Goal: Information Seeking & Learning: Learn about a topic

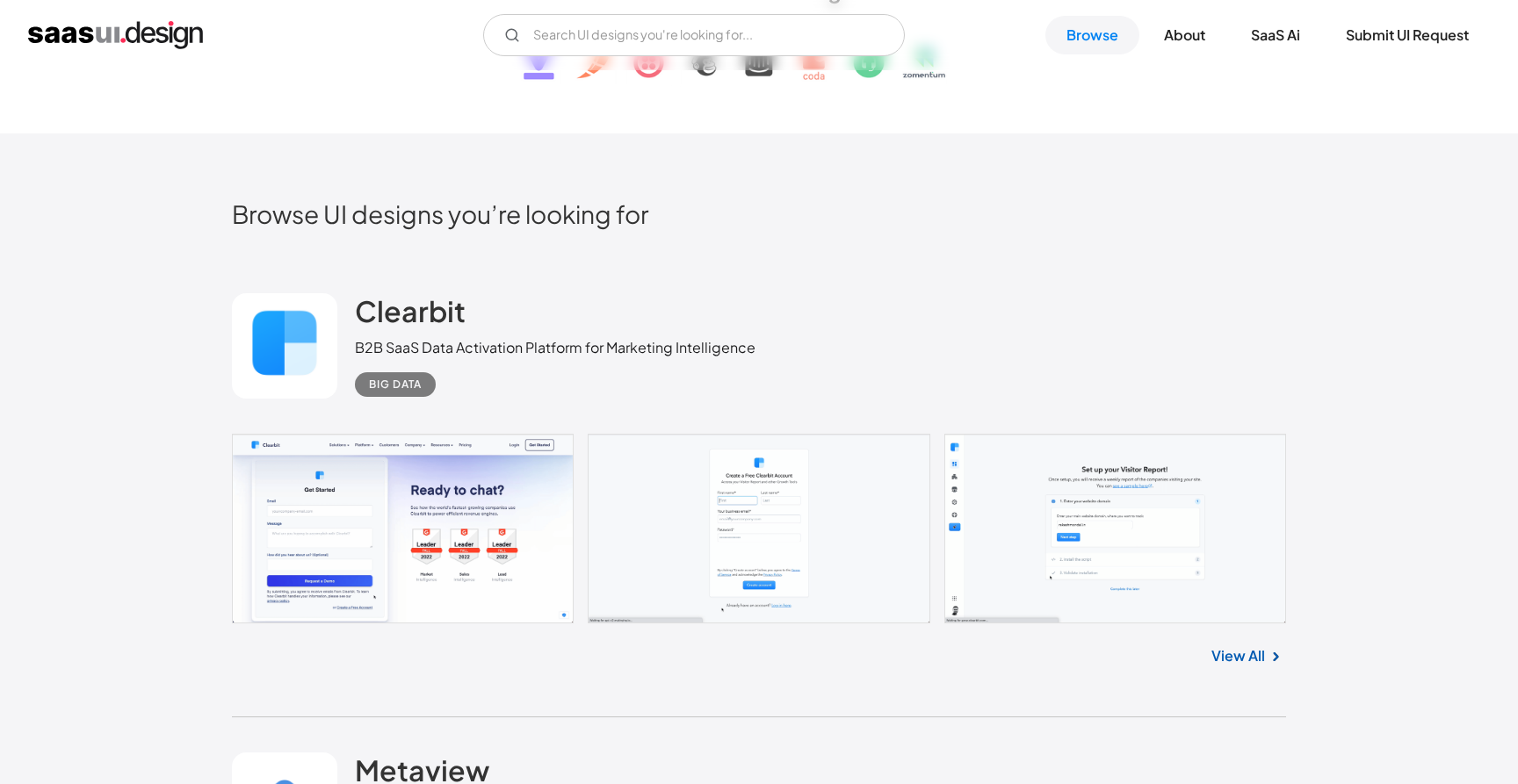
scroll to position [340, 0]
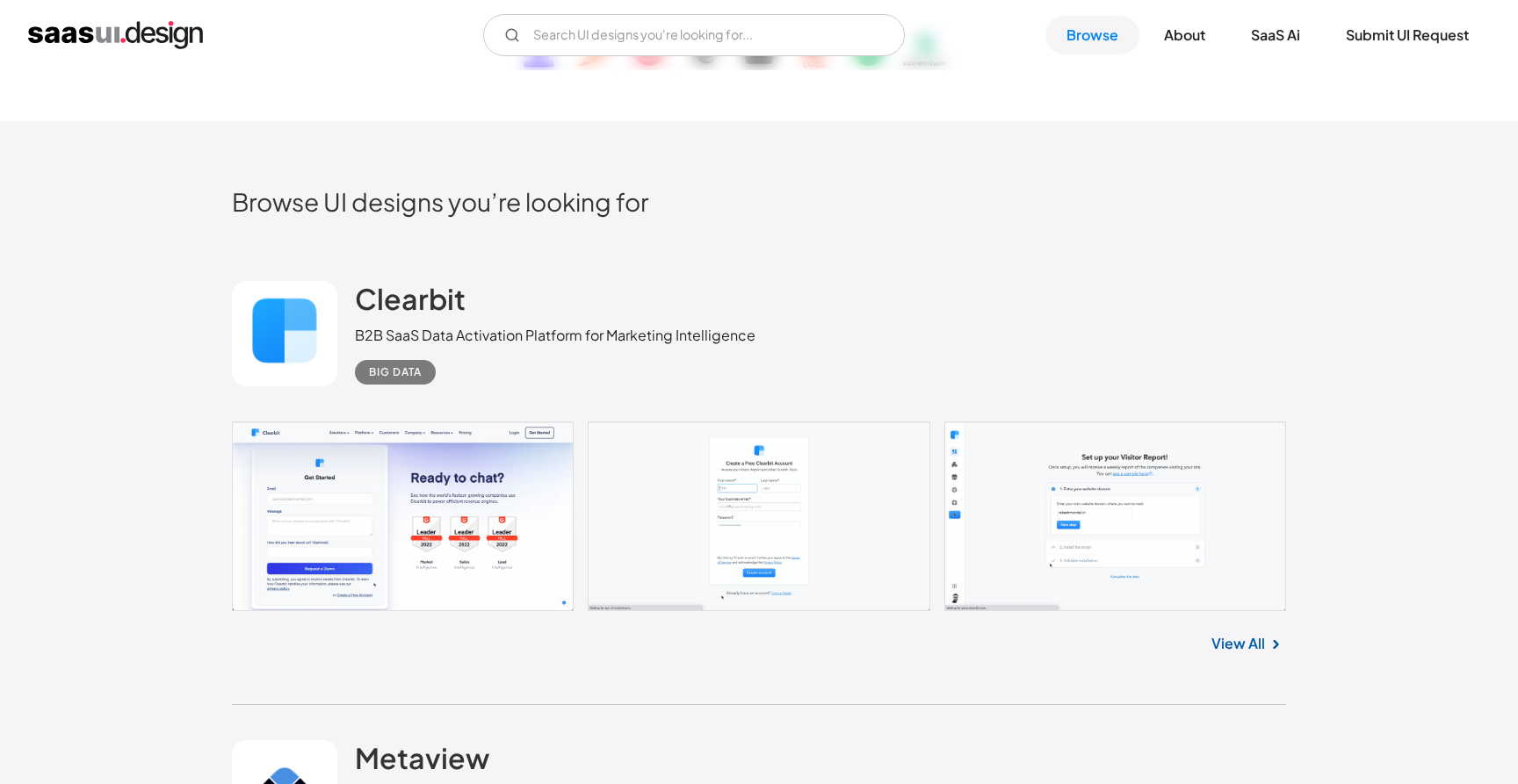
click at [1232, 635] on link "View All" at bounding box center [1238, 643] width 54 height 21
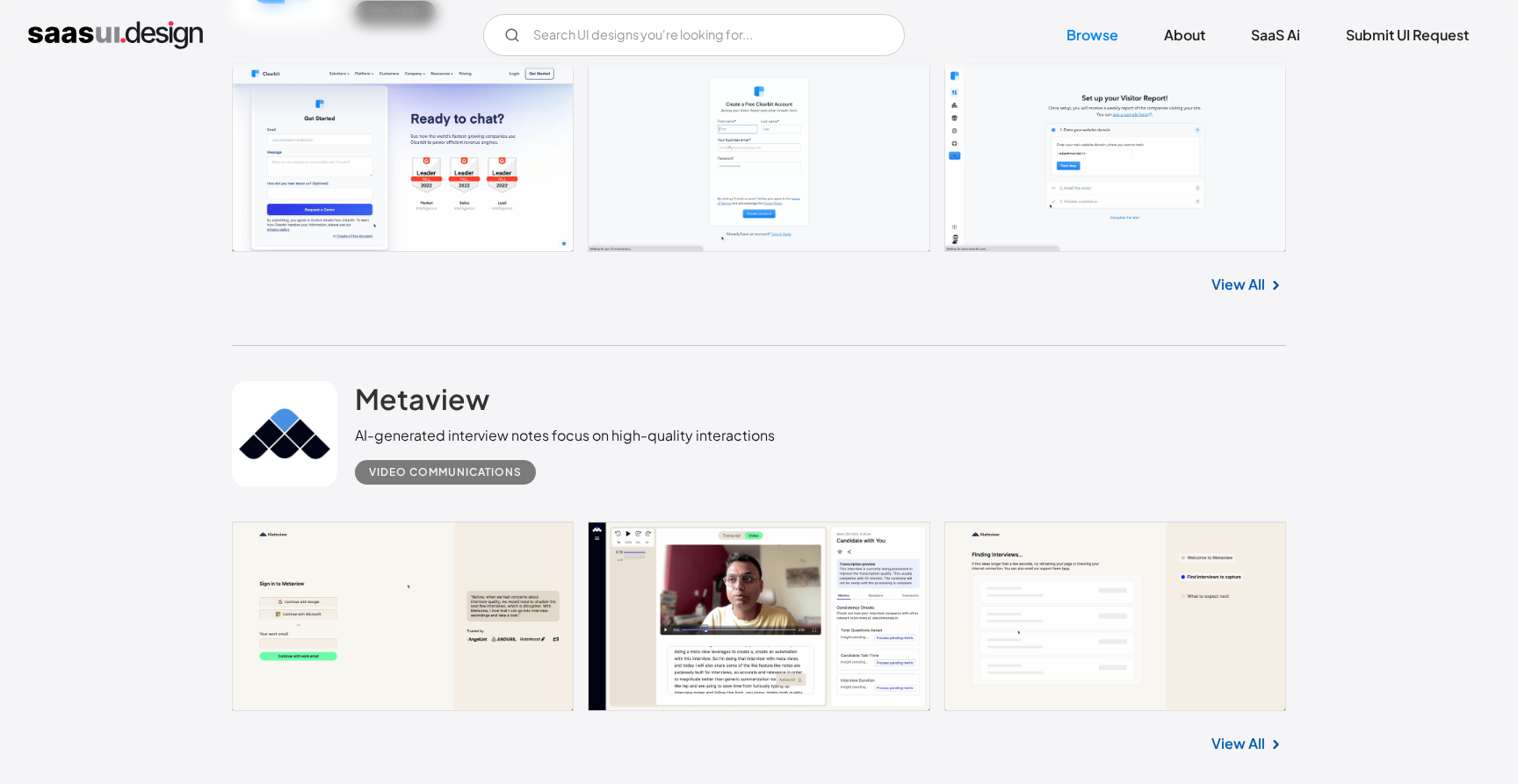
scroll to position [701, 0]
click at [335, 425] on link at bounding box center [285, 433] width 105 height 105
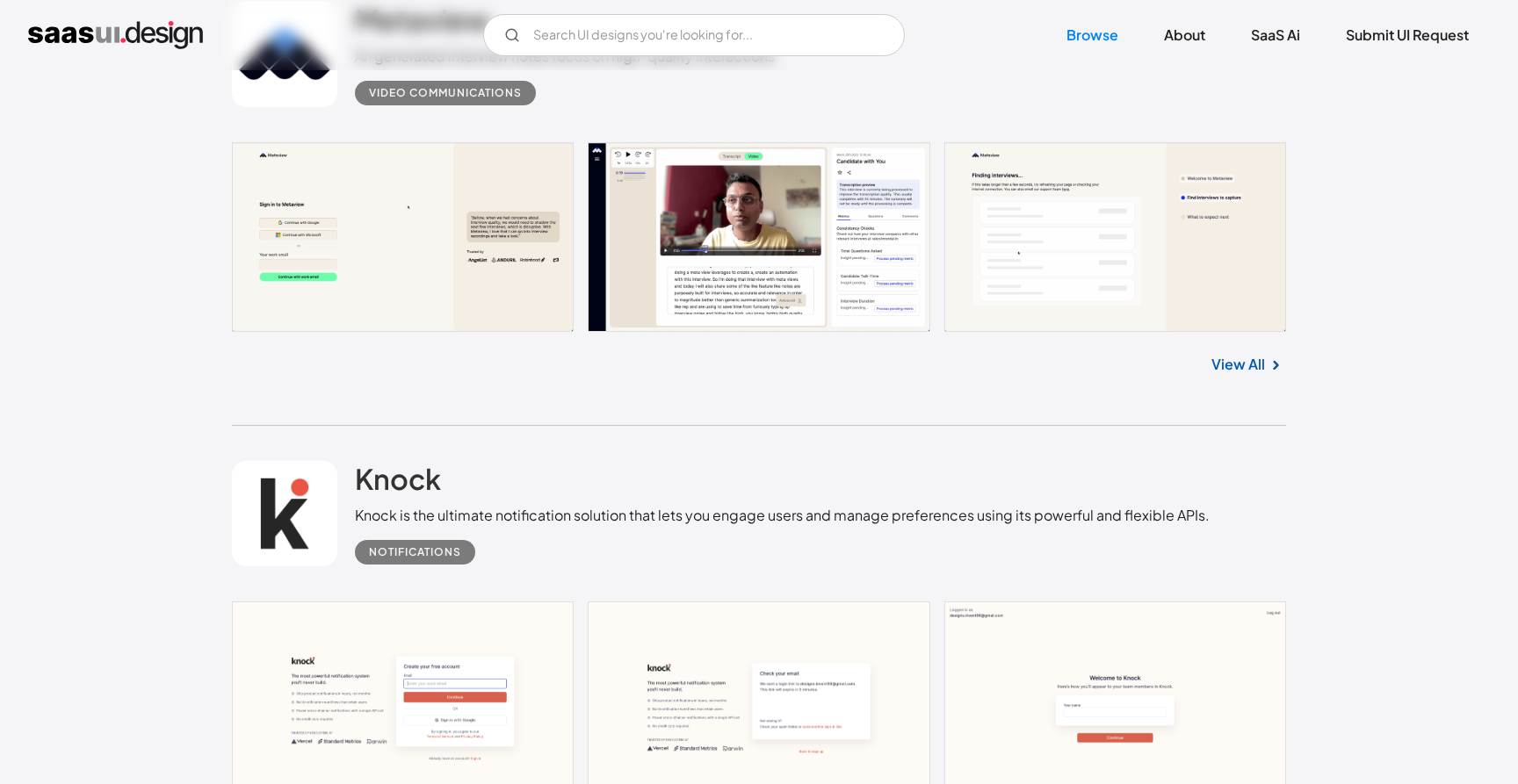
scroll to position [1136, 0]
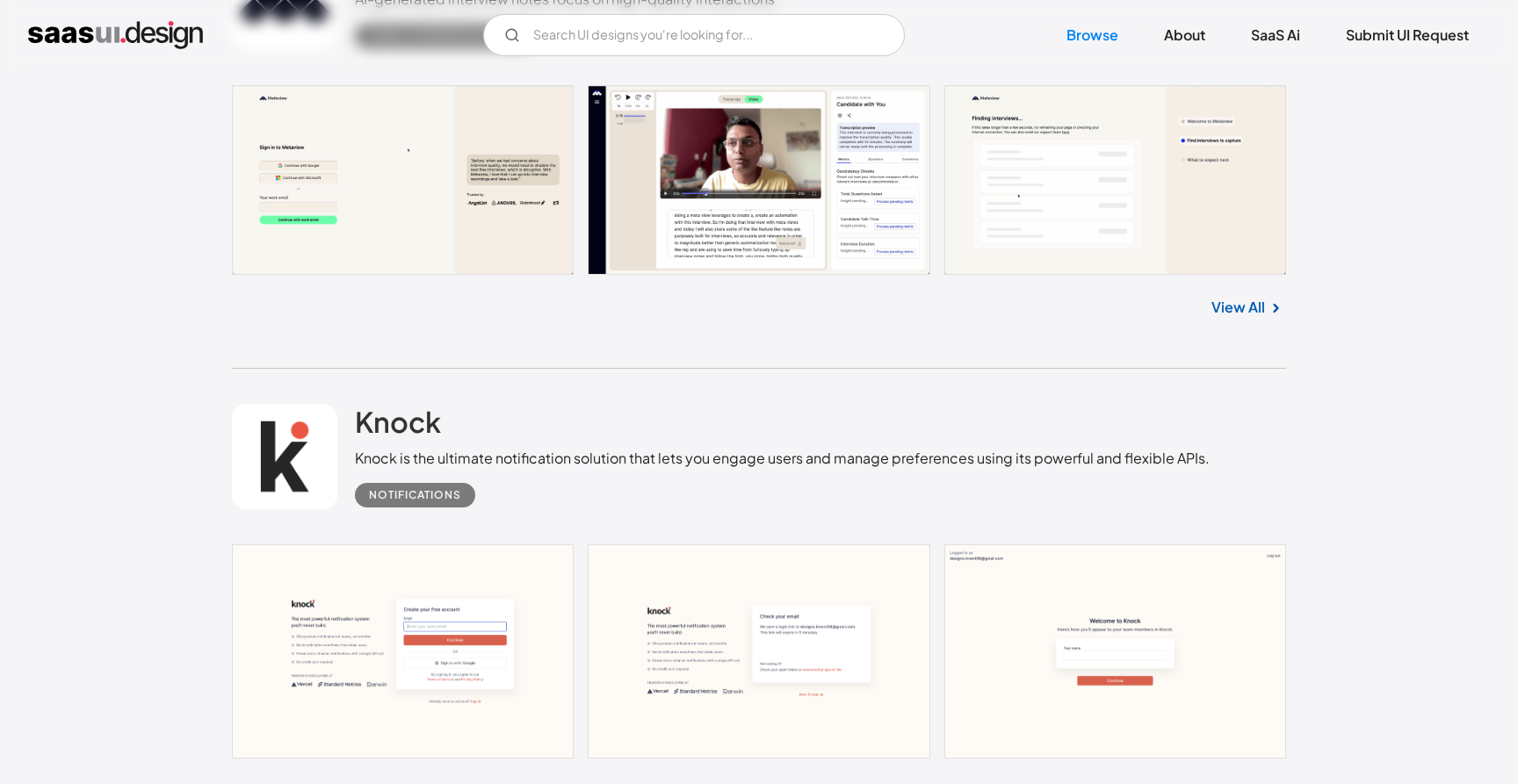
click at [335, 425] on link at bounding box center [285, 457] width 105 height 105
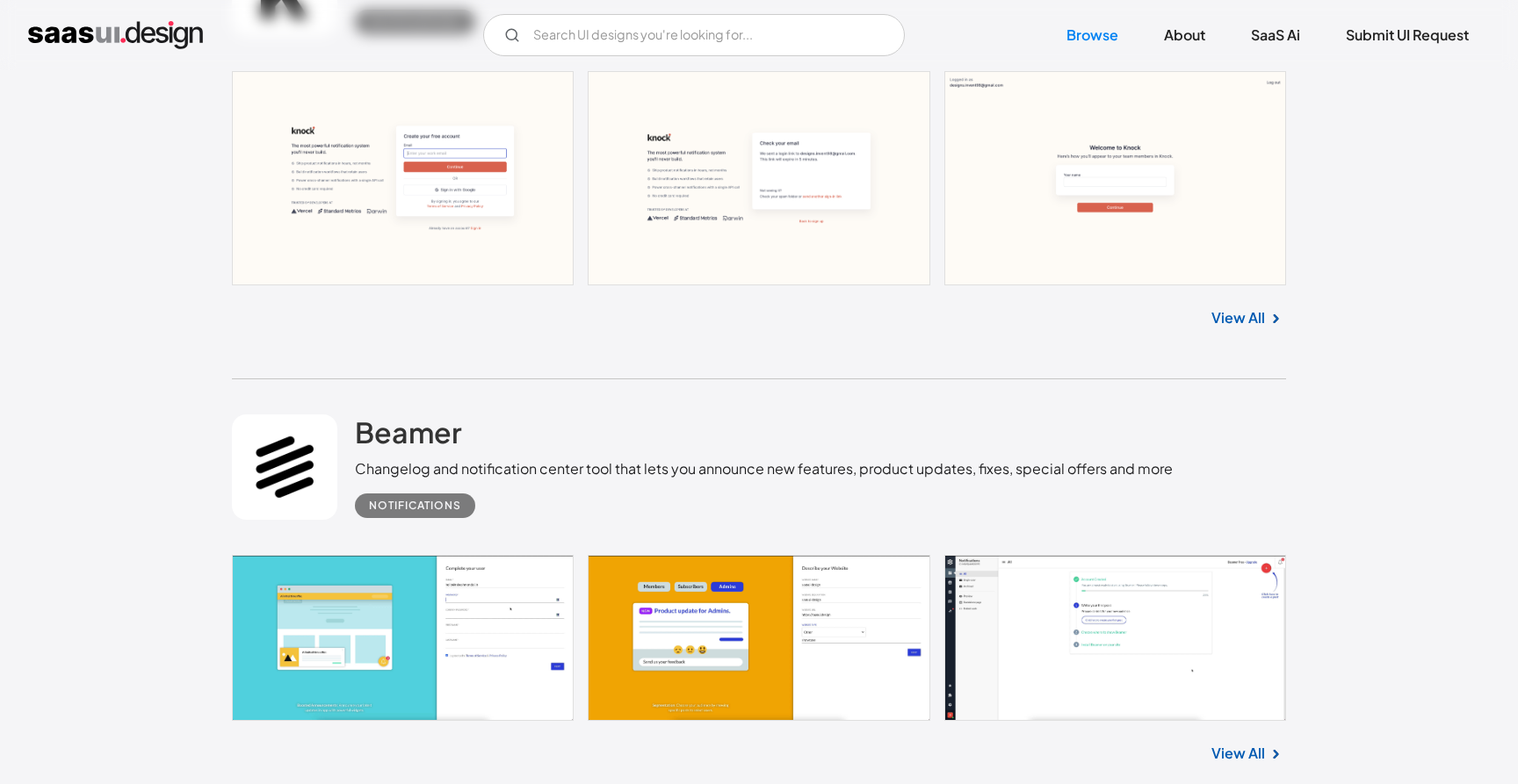
scroll to position [1768, 0]
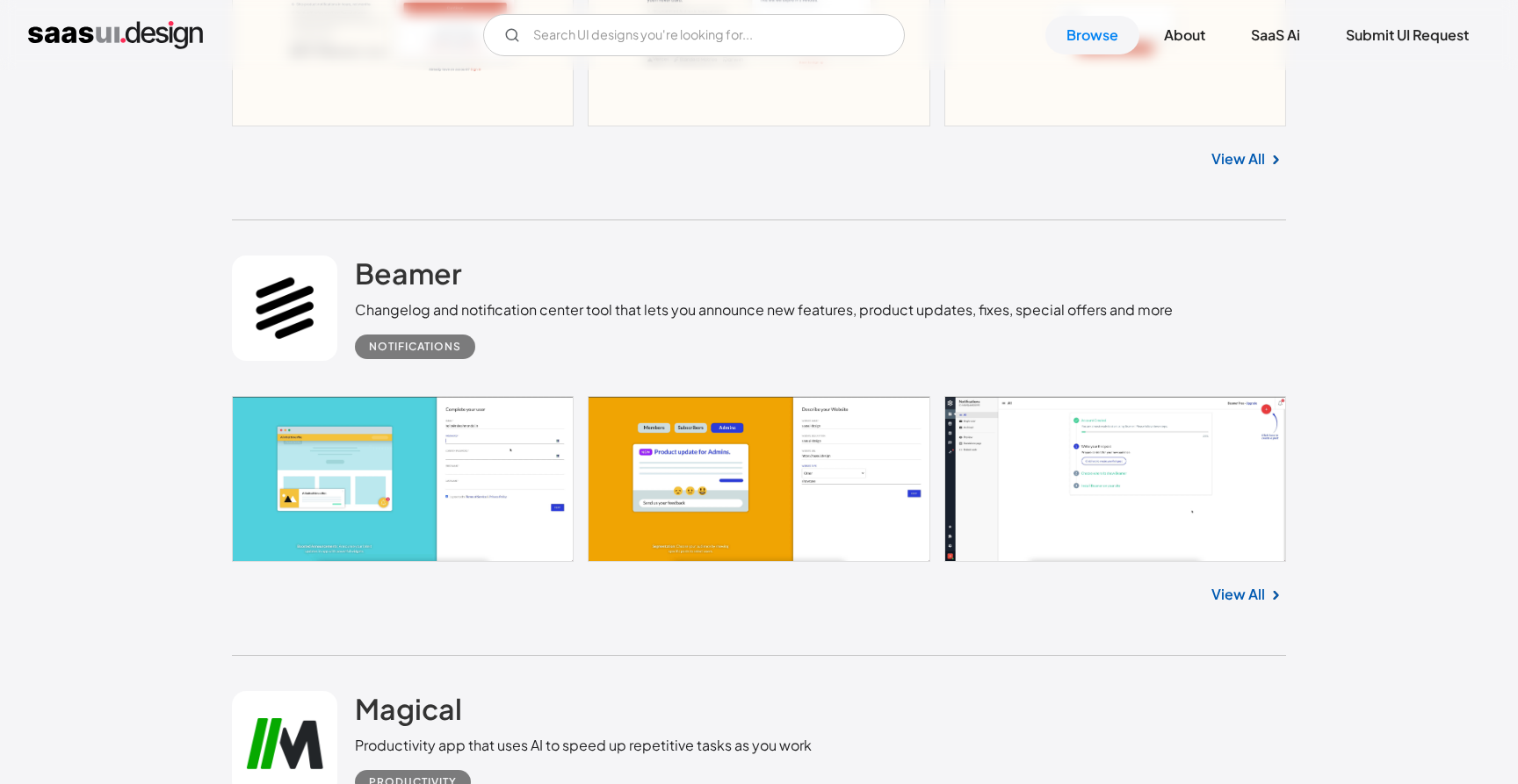
click at [335, 425] on link at bounding box center [759, 478] width 1054 height 166
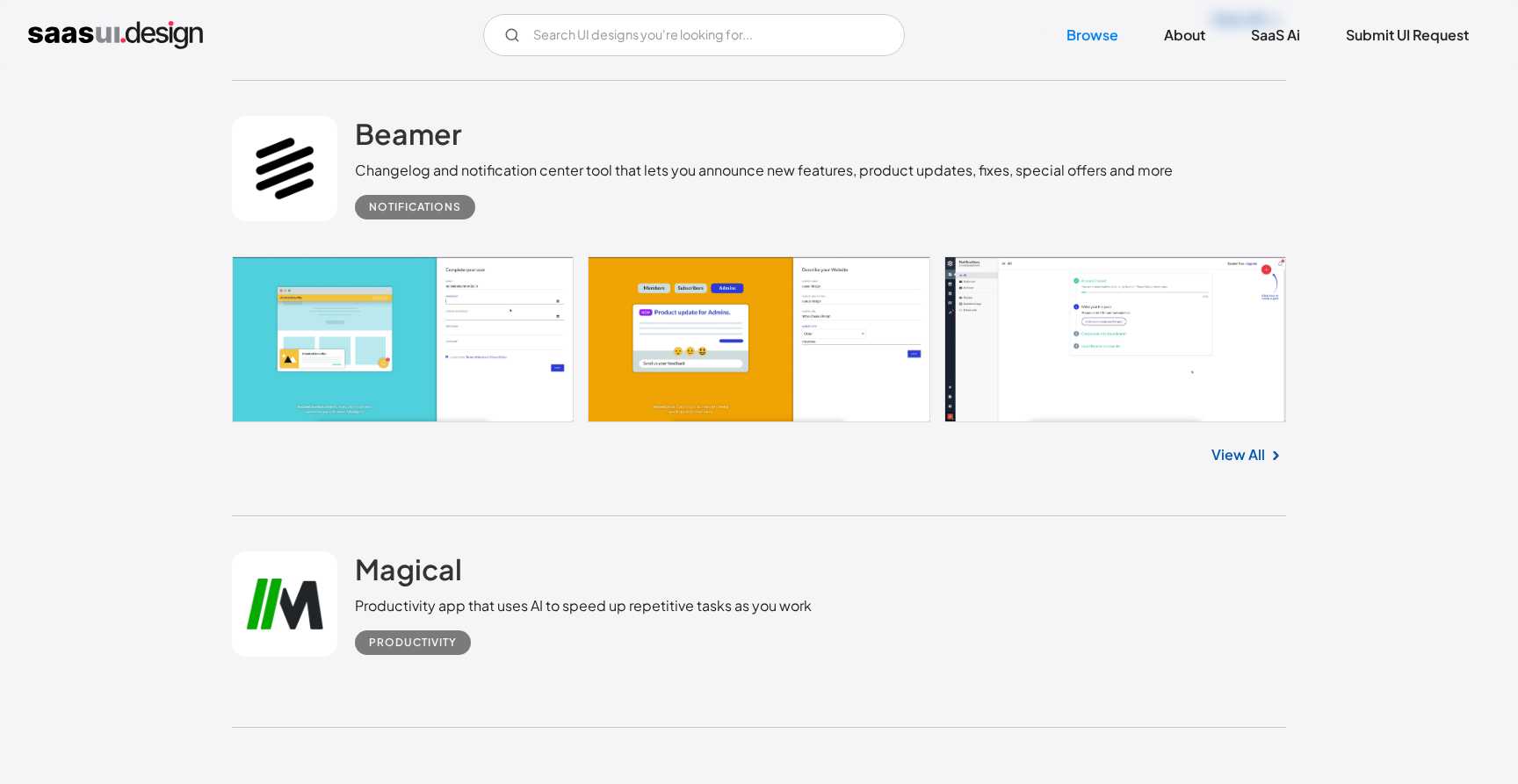
click at [316, 609] on link at bounding box center [285, 604] width 105 height 105
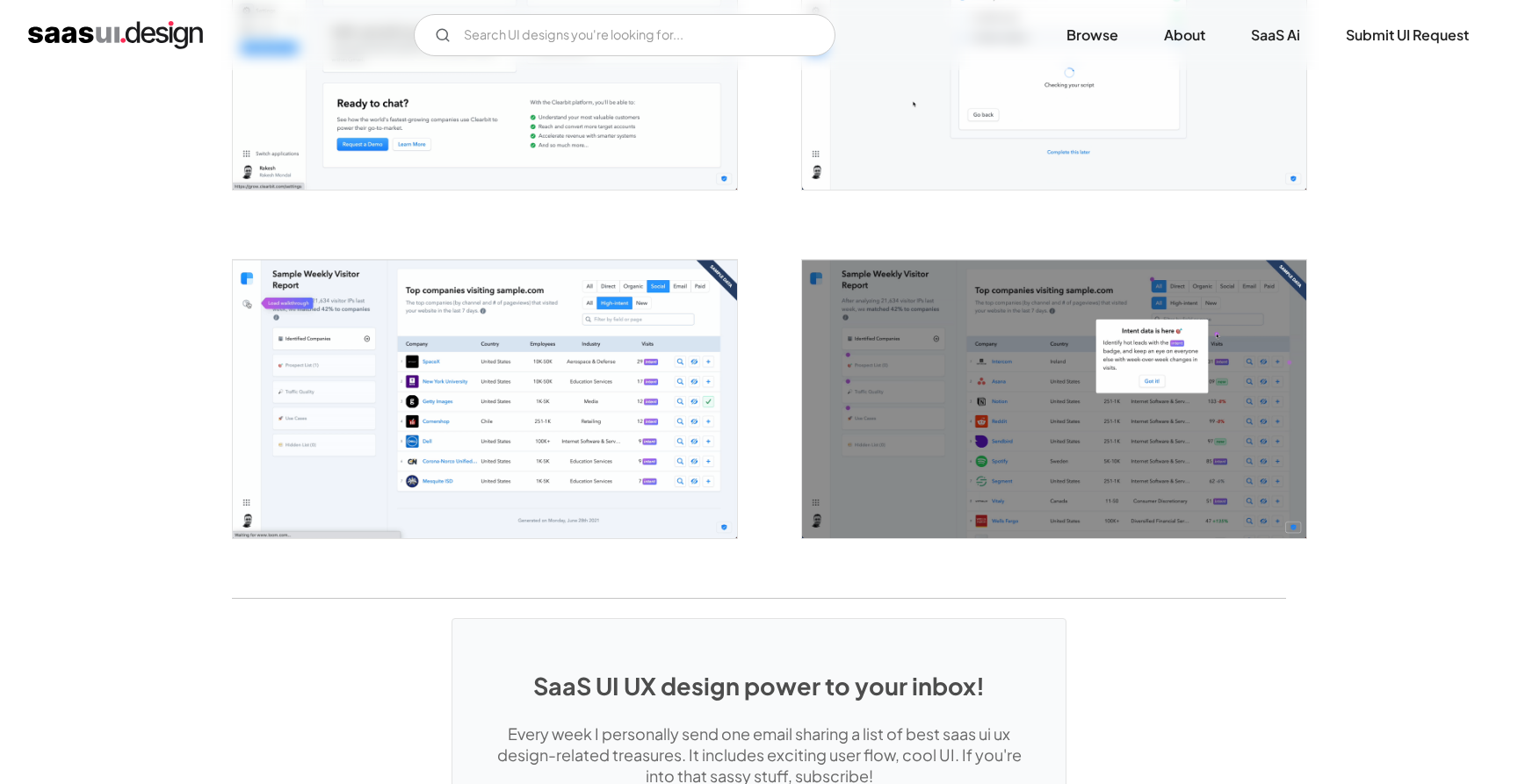
scroll to position [2937, 0]
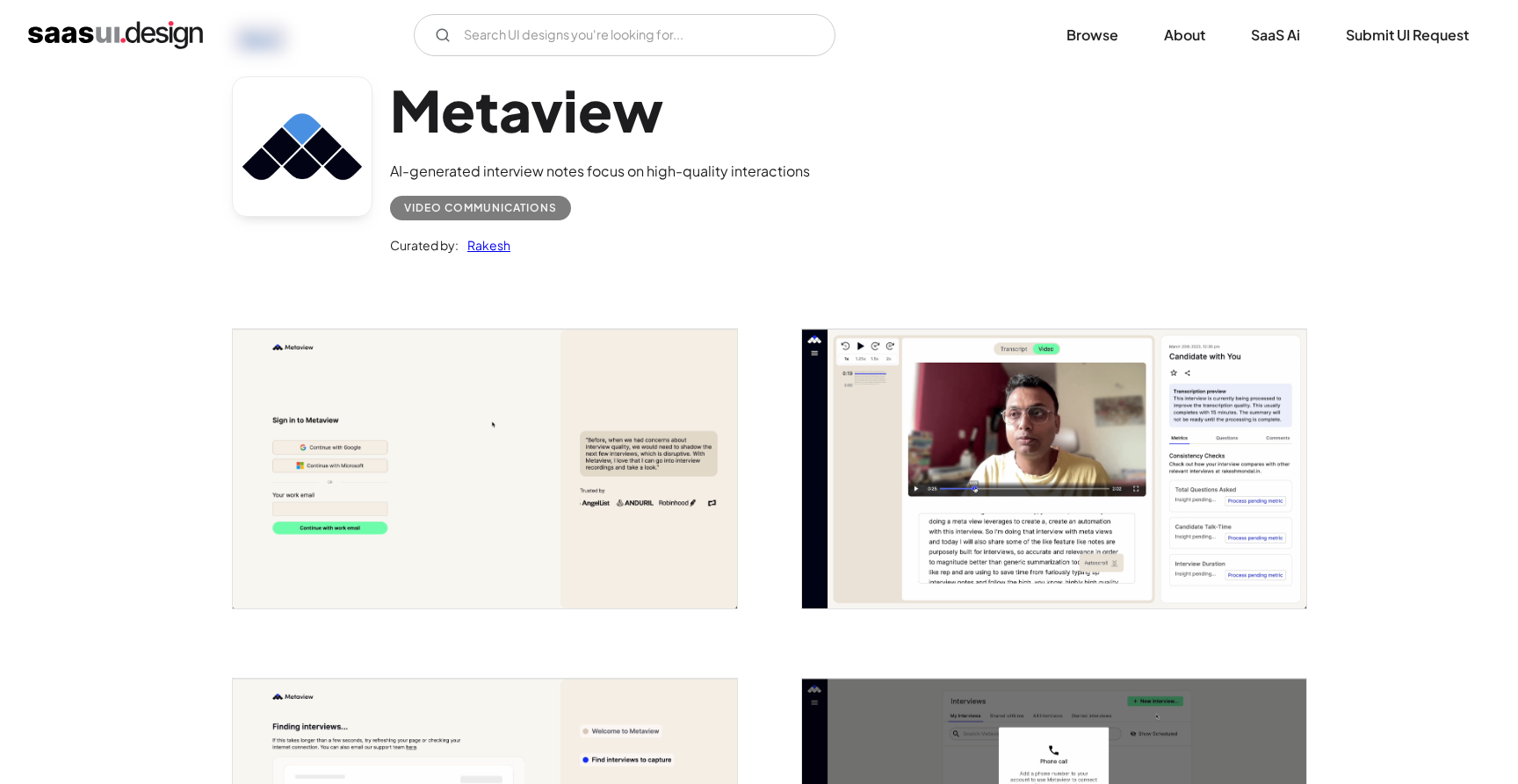
scroll to position [95, 0]
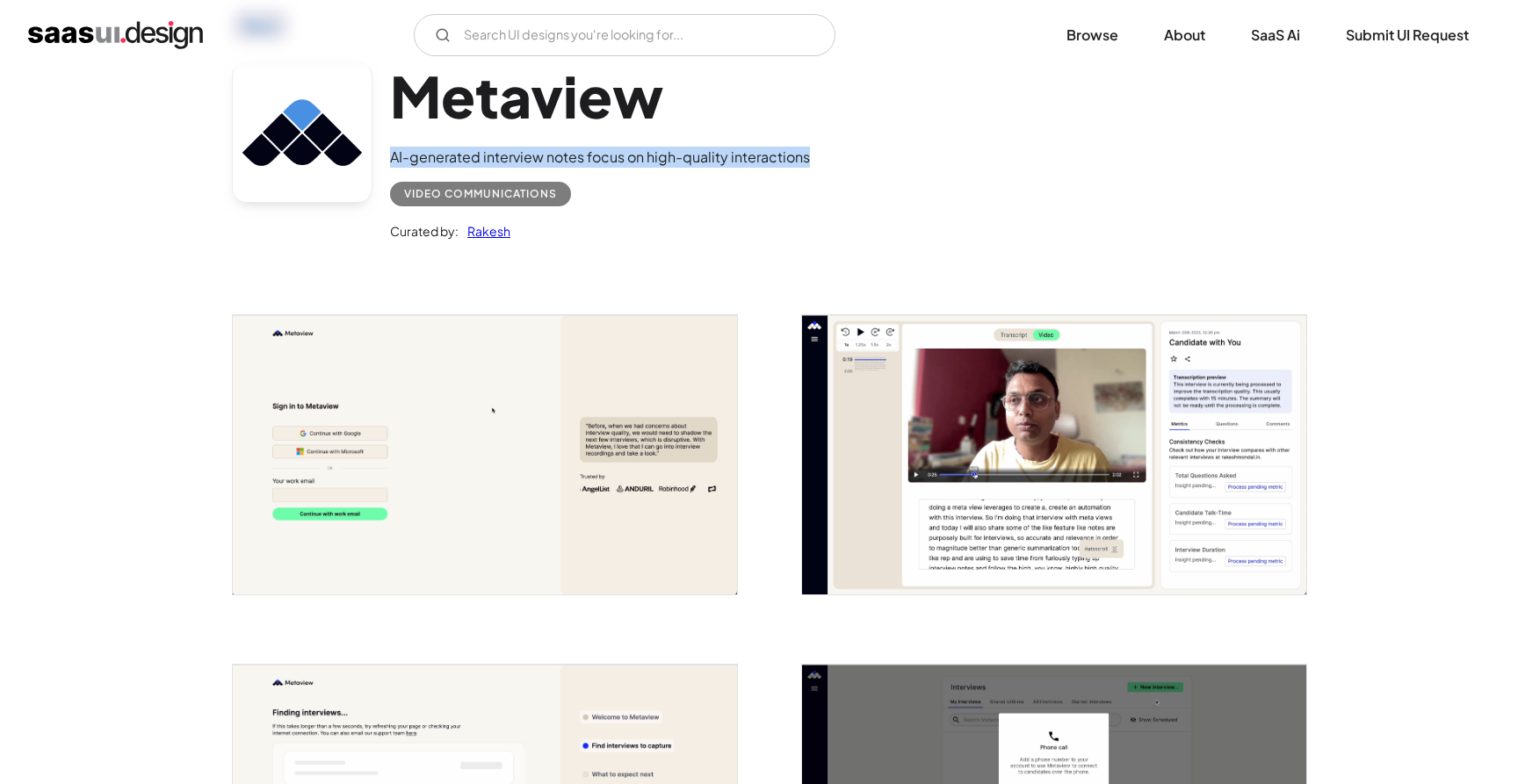
drag, startPoint x: 642, startPoint y: 147, endPoint x: 830, endPoint y: 165, distance: 188.9
click at [830, 165] on div "Metaview AI-generated interview notes focus on high-quality interactions Video …" at bounding box center [759, 156] width 1054 height 229
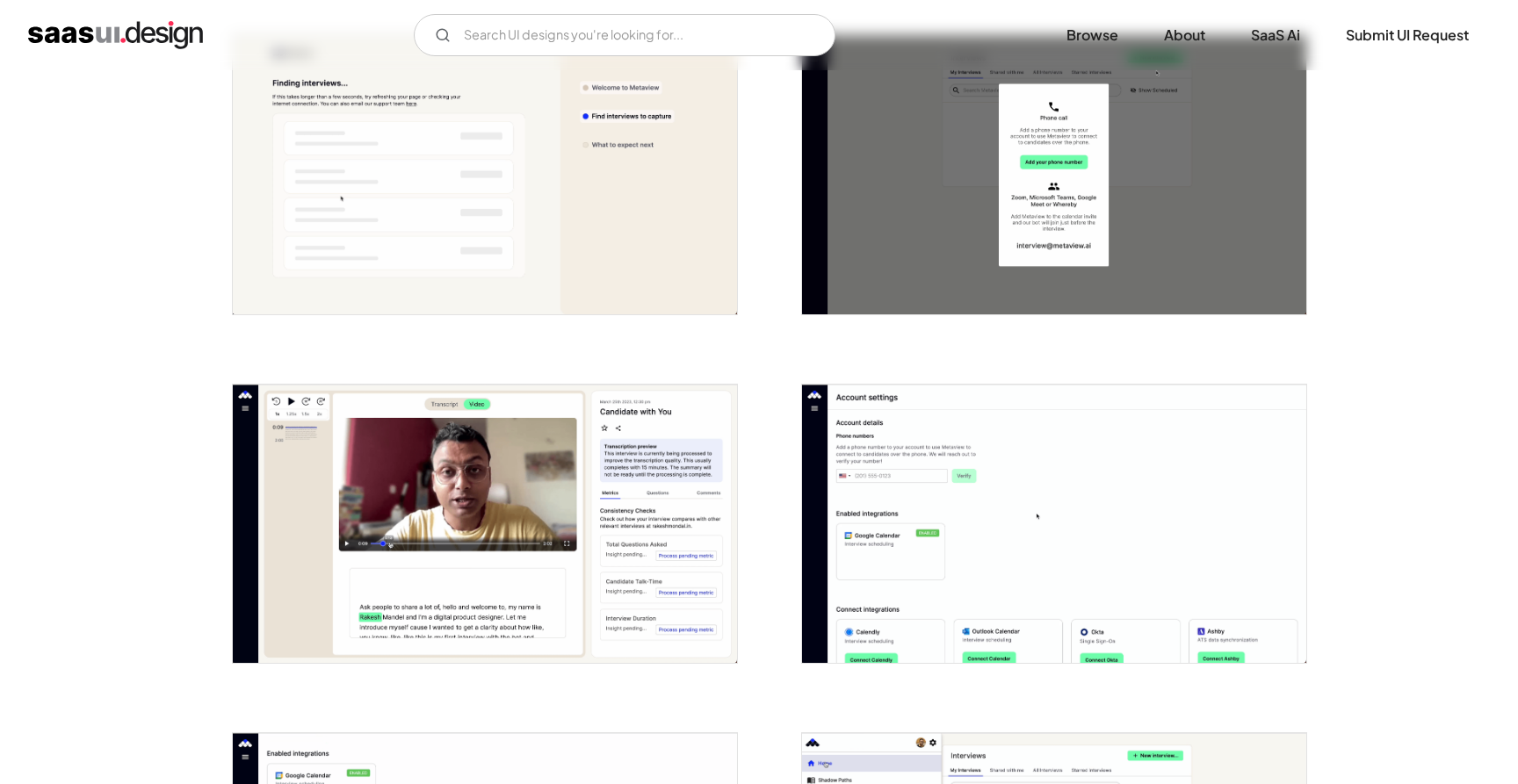
scroll to position [847, 0]
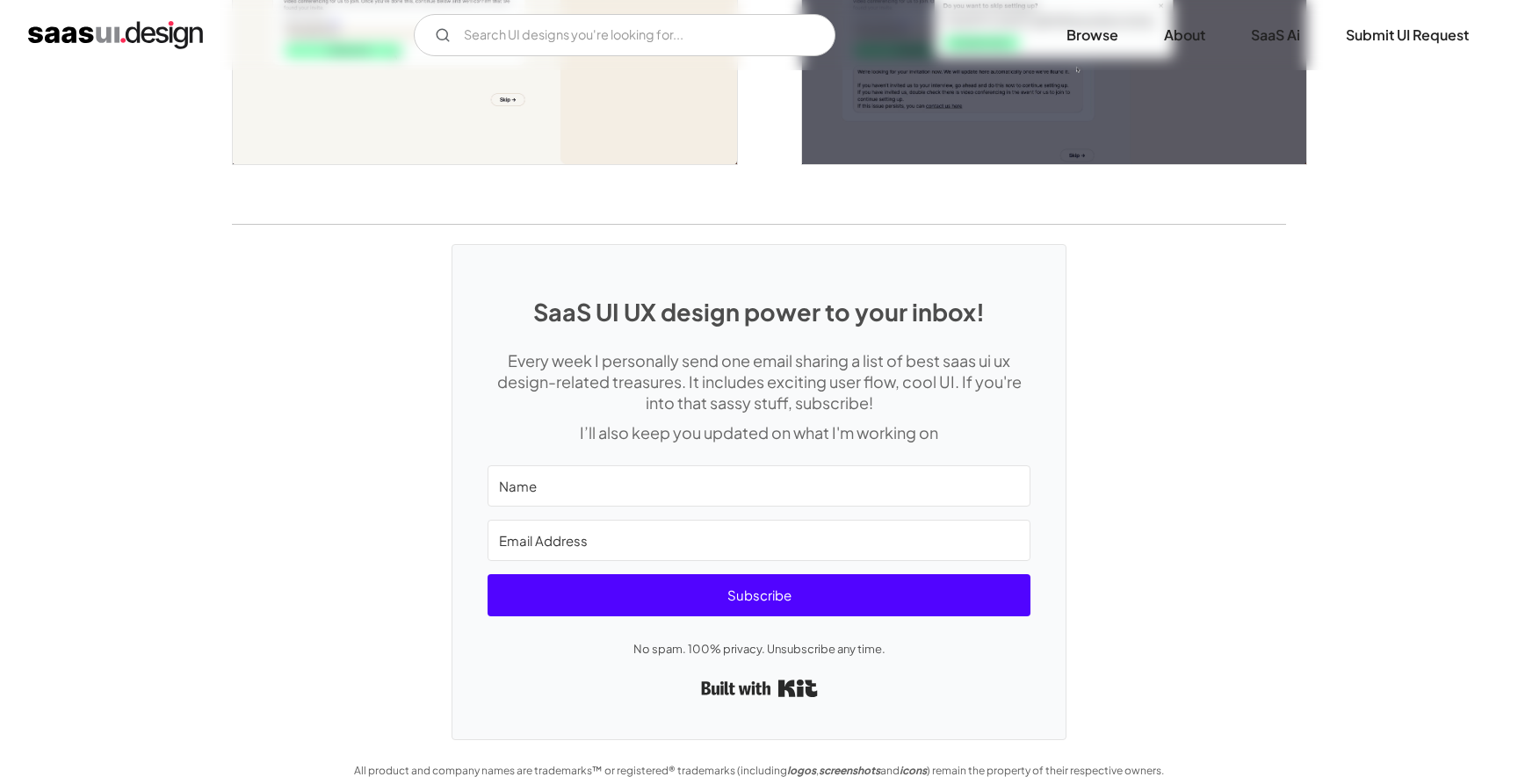
scroll to position [4380, 0]
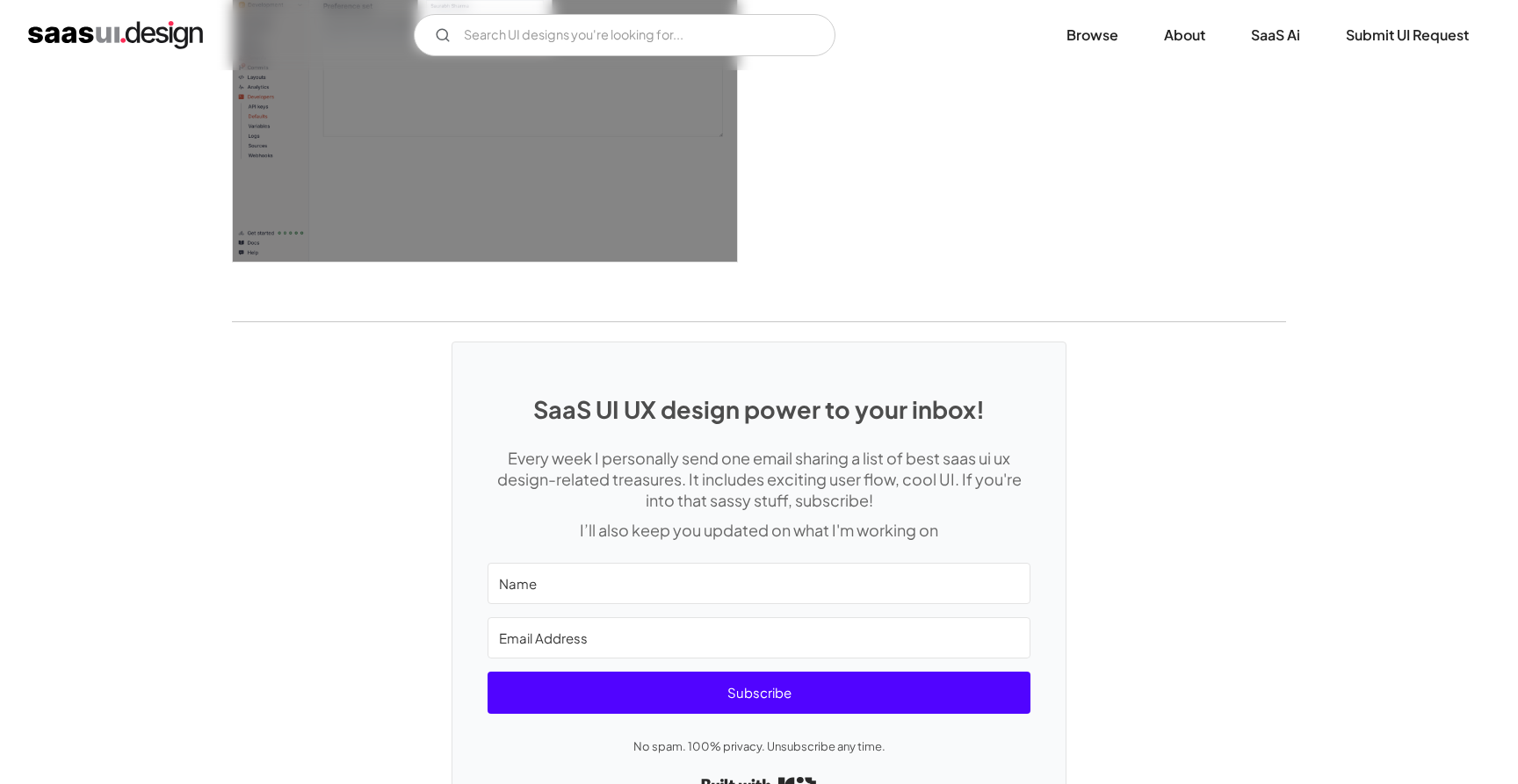
scroll to position [4813, 0]
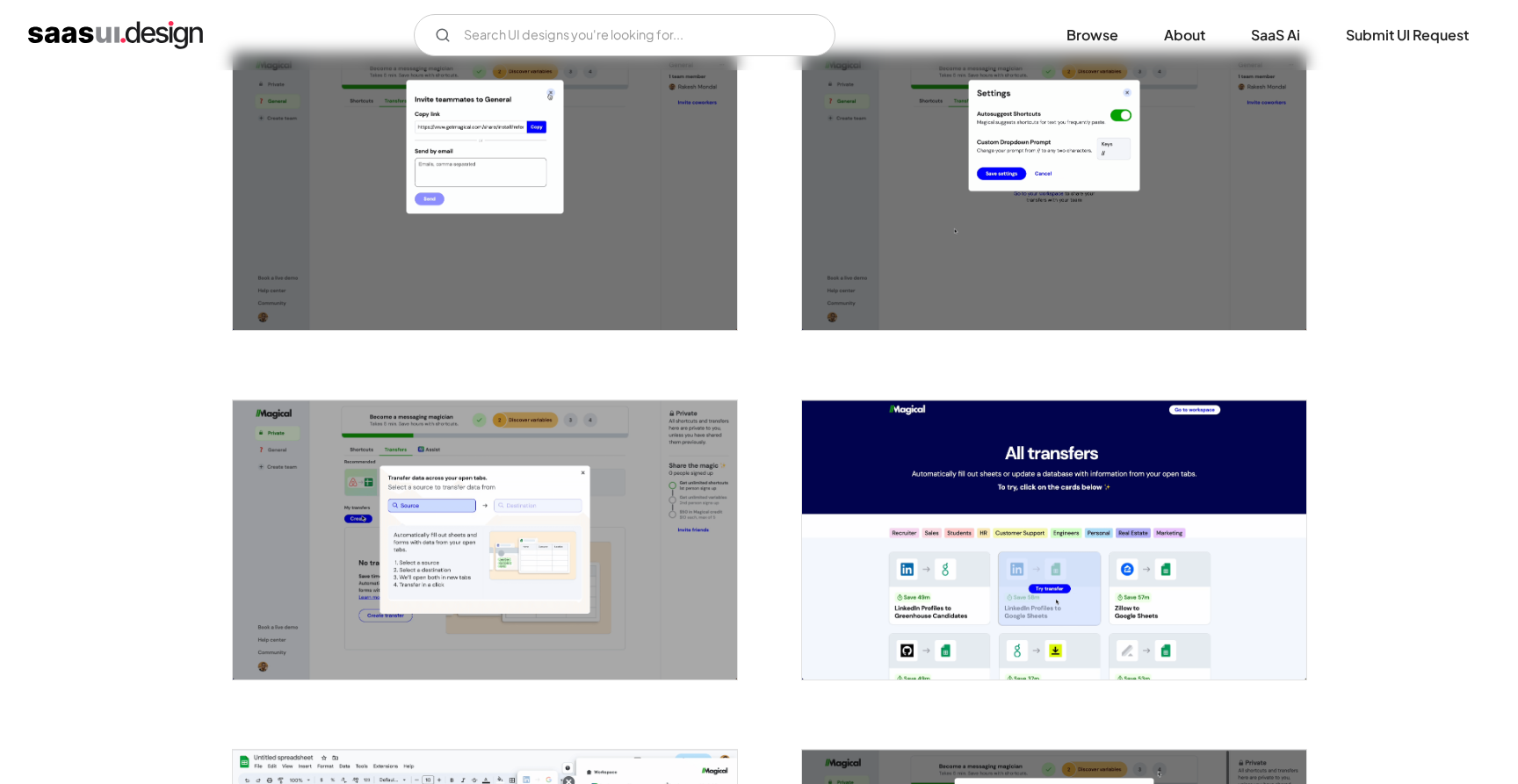
scroll to position [3437, 0]
